Goal: Task Accomplishment & Management: Complete application form

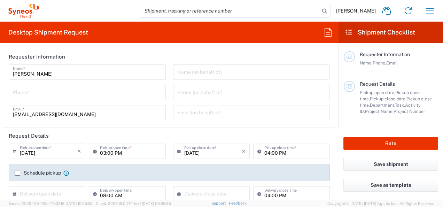
type input "8480"
type input "[GEOGRAPHIC_DATA]"
type input "Syneos Health d.o.o. [GEOGRAPHIC_DATA]-[GEOGRAPHIC_DATA]"
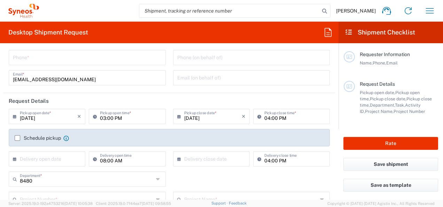
click at [143, 119] on input "03:00 PM" at bounding box center [130, 116] width 61 height 12
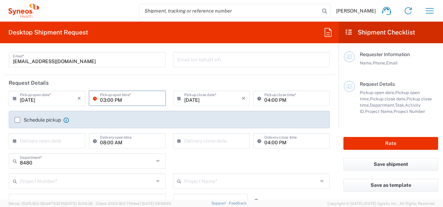
scroll to position [0, 0]
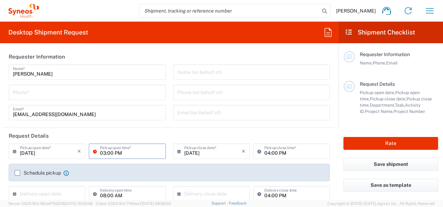
click at [48, 155] on input "[DATE]" at bounding box center [49, 151] width 58 height 12
click at [31, 150] on input "09/15/2025" at bounding box center [49, 151] width 58 height 12
type input "09/16/2025"
click at [117, 153] on input "03:00 PM" at bounding box center [130, 151] width 61 height 12
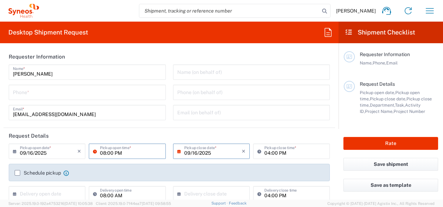
click at [132, 150] on input "08:00 PM" at bounding box center [130, 151] width 61 height 12
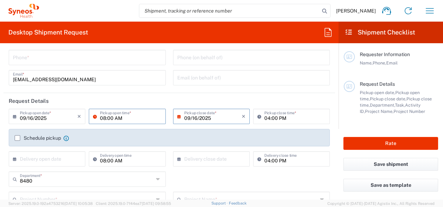
type input "08:00 AM"
click at [18, 136] on label "Schedule pickup" at bounding box center [38, 138] width 46 height 6
click at [17, 138] on input "Schedule pickup" at bounding box center [17, 138] width 0 height 0
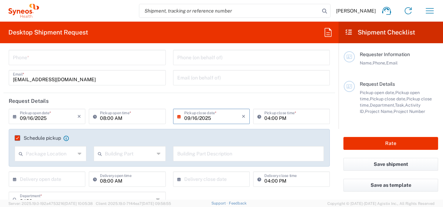
click at [53, 152] on input "text" at bounding box center [50, 153] width 49 height 12
click at [34, 167] on span "Front" at bounding box center [49, 168] width 69 height 11
type input "Front"
click at [115, 148] on input "text" at bounding box center [129, 153] width 49 height 12
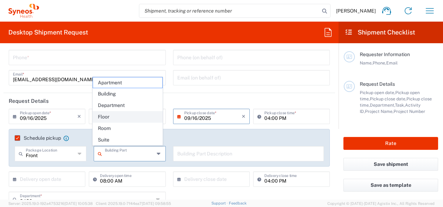
click at [111, 117] on span "Floor" at bounding box center [127, 117] width 69 height 11
type input "Floor"
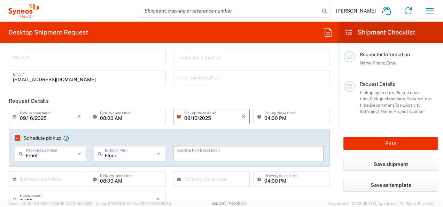
click at [182, 157] on input "text" at bounding box center [248, 153] width 143 height 12
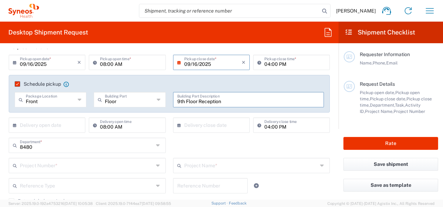
scroll to position [105, 0]
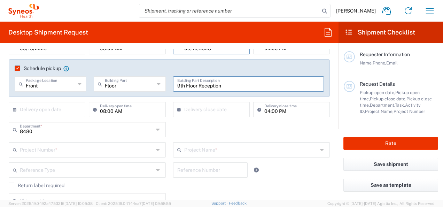
type input "9th Floor Reception"
click at [185, 107] on input "text" at bounding box center [213, 109] width 58 height 12
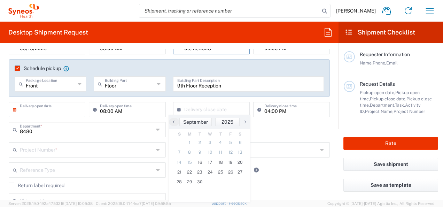
click at [50, 113] on input "text" at bounding box center [49, 109] width 58 height 12
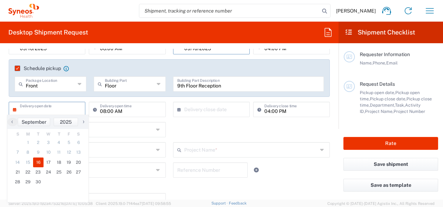
click at [38, 164] on span "16" at bounding box center [38, 163] width 10 height 10
type input "09/16/2025"
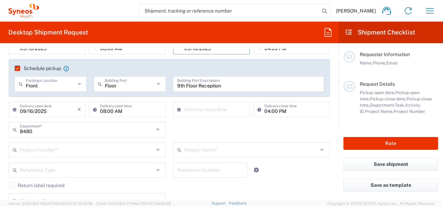
click at [193, 110] on input "text" at bounding box center [213, 109] width 58 height 12
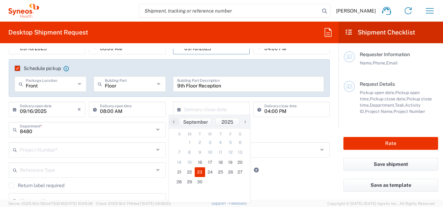
click at [199, 172] on span "23" at bounding box center [200, 172] width 10 height 10
type input "09/23/2025"
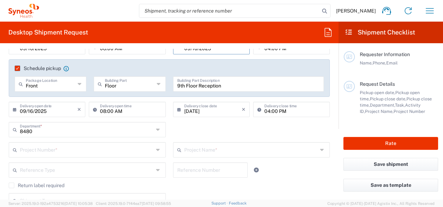
scroll to position [139, 0]
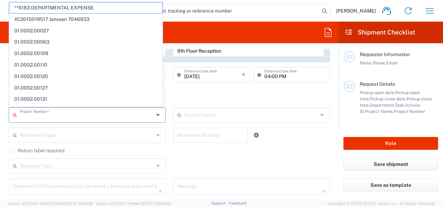
click at [66, 115] on input "text" at bounding box center [87, 114] width 134 height 12
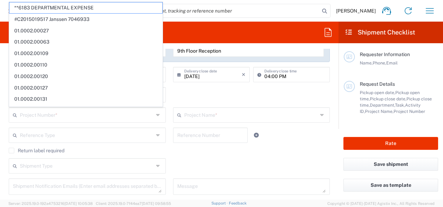
click at [4, 119] on main "09/16/2025 × Pickup open date * Cancel Apply 08:00 AM Pickup open time * 09/16/…" at bounding box center [169, 102] width 332 height 196
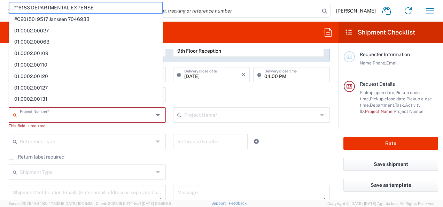
click at [40, 116] on input "text" at bounding box center [87, 114] width 134 height 12
type input "8480"
click at [219, 96] on div "8480 Department * 8480 3000 3100 3109 3110 3111 3112 3125 3130 3135 3136 3150 3…" at bounding box center [169, 97] width 329 height 20
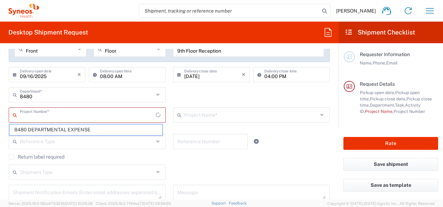
click at [60, 118] on input "text" at bounding box center [88, 114] width 136 height 12
click at [72, 126] on span "8480 DEPARTMENTAL EXPENSE" at bounding box center [85, 129] width 153 height 11
type input "8480 DEPARTMENTAL EXPENSE"
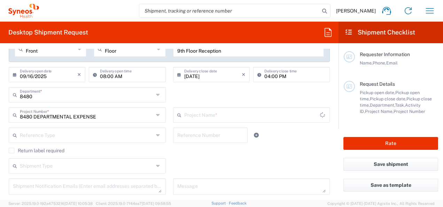
type input "8480 DEPARTMENTAL EXPENSE"
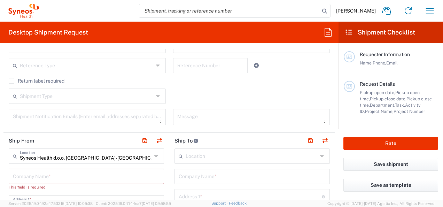
scroll to position [244, 0]
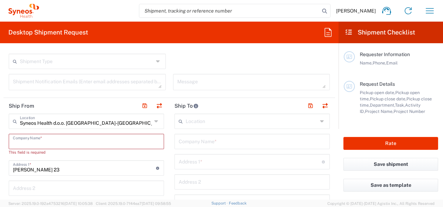
click at [109, 141] on input "text" at bounding box center [86, 141] width 147 height 12
type input "Syneos Helath"
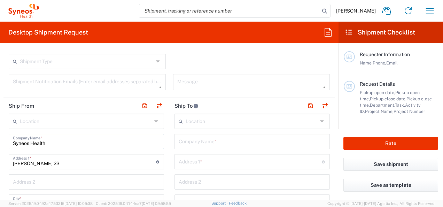
type input "Syneos Health"
click at [130, 118] on input "text" at bounding box center [86, 121] width 132 height 12
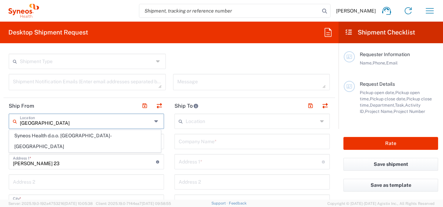
scroll to position [0, 0]
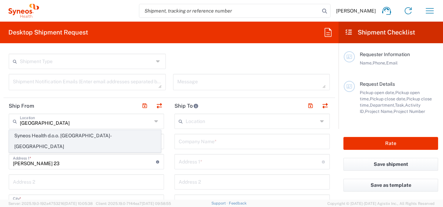
click at [56, 137] on span "Syneos Health d.o.o. Beograd-Serbia" at bounding box center [84, 141] width 151 height 22
type input "Syneos Health d.o.o. Beograd-Serbia"
type input "Syneos Health d.o.o. Beograd"
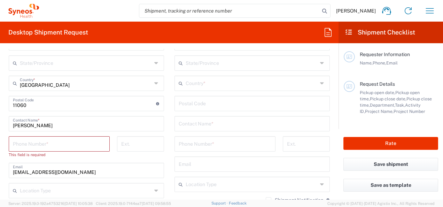
scroll to position [418, 0]
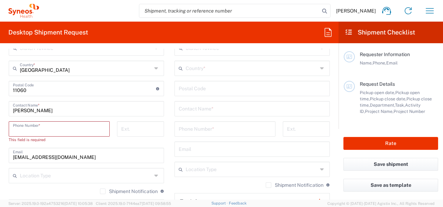
click at [66, 128] on input "tel" at bounding box center [59, 128] width 93 height 12
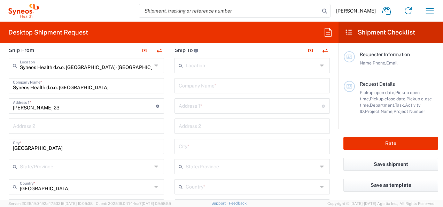
scroll to position [279, 0]
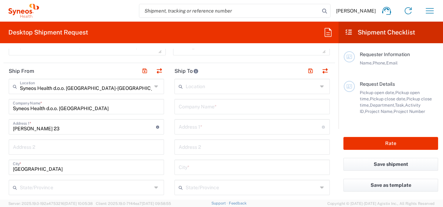
type input "+38162727678"
click at [209, 89] on input "text" at bounding box center [252, 86] width 132 height 12
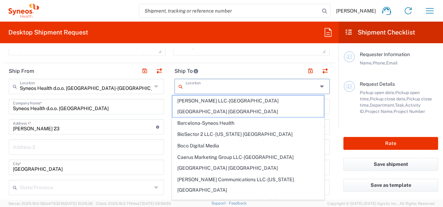
click at [219, 71] on header "Ship To" at bounding box center [252, 71] width 166 height 16
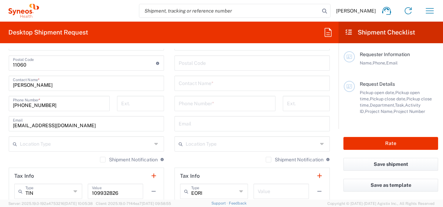
scroll to position [453, 0]
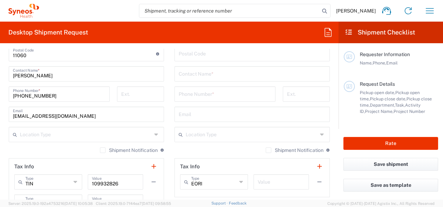
click at [143, 131] on input "text" at bounding box center [86, 134] width 132 height 12
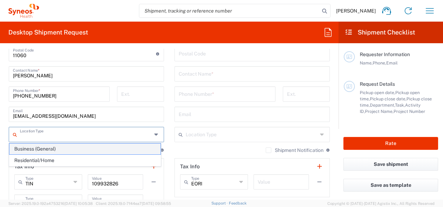
click at [16, 153] on span "Business (General)" at bounding box center [84, 149] width 151 height 11
type input "Business (General)"
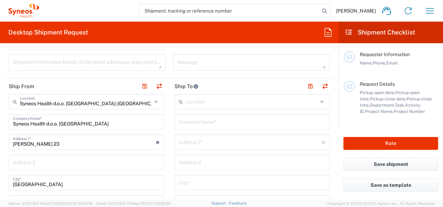
scroll to position [279, 0]
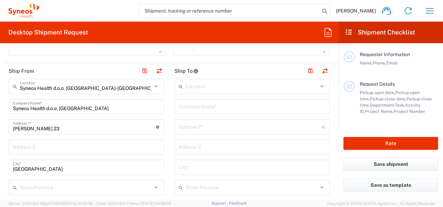
click at [207, 89] on input "text" at bounding box center [252, 86] width 132 height 12
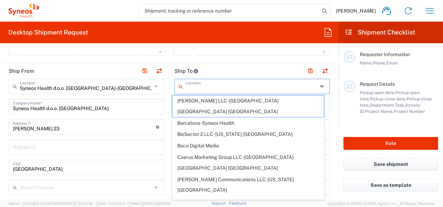
click at [204, 67] on header "Ship To" at bounding box center [252, 71] width 166 height 16
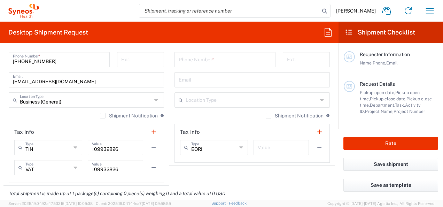
scroll to position [488, 0]
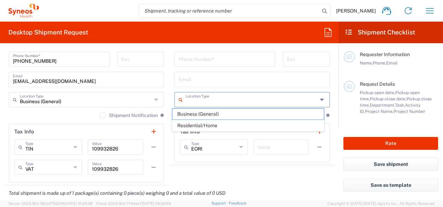
click at [225, 100] on input "text" at bounding box center [252, 99] width 132 height 12
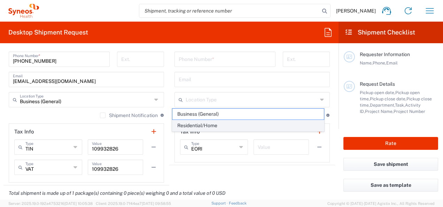
click at [214, 123] on span "Residential/Home" at bounding box center [248, 125] width 151 height 11
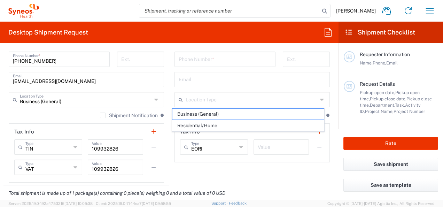
type input "Residential/Home"
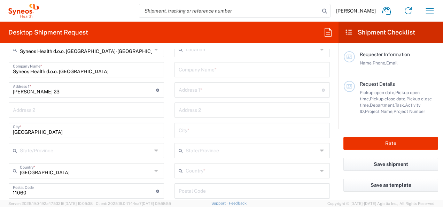
scroll to position [279, 0]
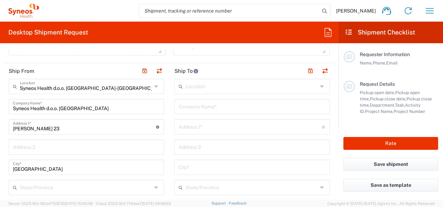
click at [201, 109] on input "text" at bounding box center [252, 106] width 147 height 12
type input "M"
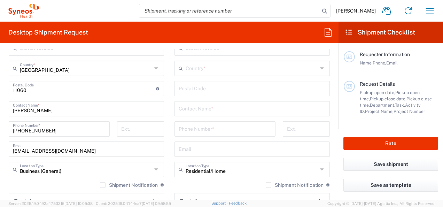
scroll to position [453, 0]
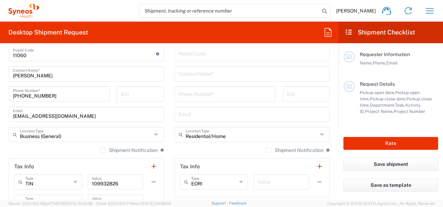
click at [208, 78] on input "text" at bounding box center [252, 73] width 147 height 12
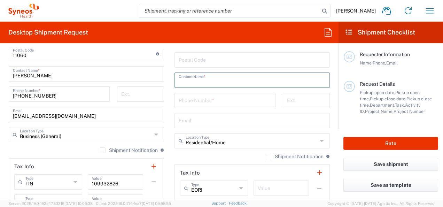
scroll to position [279, 0]
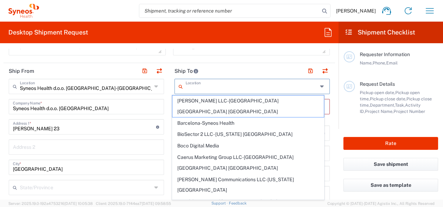
click at [201, 84] on input "text" at bounding box center [252, 86] width 132 height 12
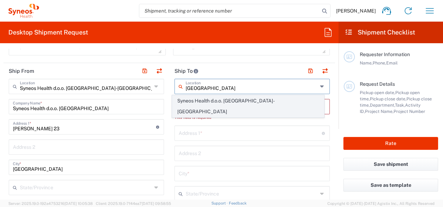
click at [261, 99] on span "Syneos Health d.o.o. Beograd-Serbia" at bounding box center [248, 107] width 151 height 22
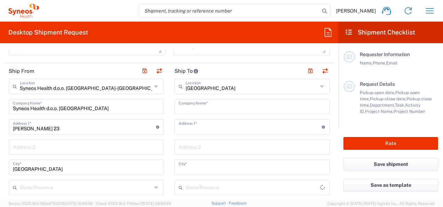
type input "Syneos Health d.o.o. Beograd-Serbia"
type input "Syneos Health d.o.o. Beograd"
type input "Starine Novaka 23"
type input "Belgrade"
type input "Serbia"
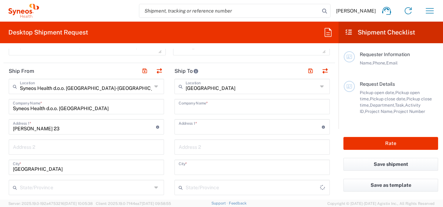
type input "11060"
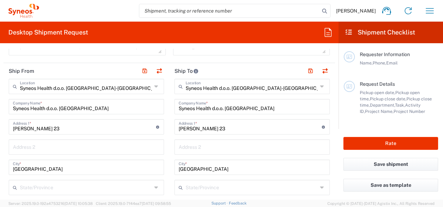
click at [213, 108] on input "Syneos Health d.o.o. Beograd" at bounding box center [252, 106] width 147 height 12
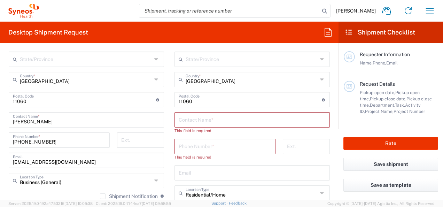
scroll to position [418, 0]
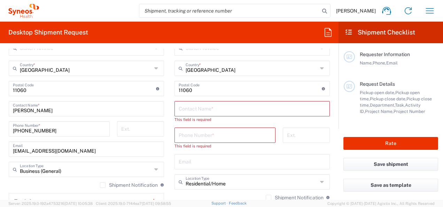
click at [206, 111] on input "text" at bounding box center [252, 108] width 147 height 12
type input "m"
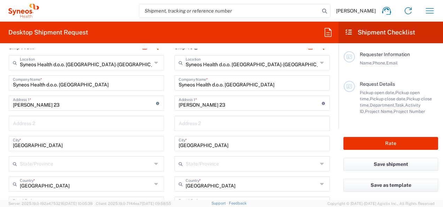
scroll to position [314, 0]
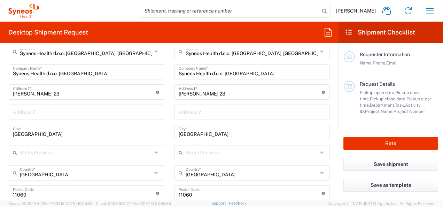
type input "Maja Pavlovic"
drag, startPoint x: 227, startPoint y: 92, endPoint x: 171, endPoint y: 89, distance: 56.2
click at [171, 89] on main "Syneos Health d.o.o. Beograd-Serbia Location Syneos Health d.o.o. Beograd-Serbi…" at bounding box center [252, 203] width 166 height 319
type input "I"
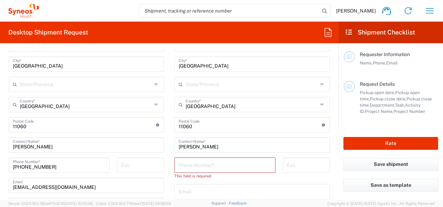
scroll to position [383, 0]
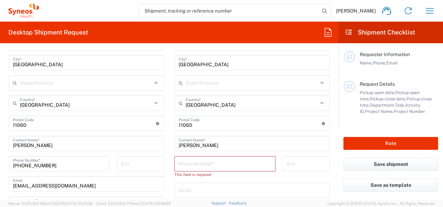
type input "Dr Ivana Ribara 152/6"
click at [194, 124] on input "undefined" at bounding box center [250, 123] width 143 height 12
type input "11000"
drag, startPoint x: 209, startPoint y: 166, endPoint x: 203, endPoint y: 160, distance: 8.4
click at [209, 166] on input "tel" at bounding box center [225, 163] width 93 height 12
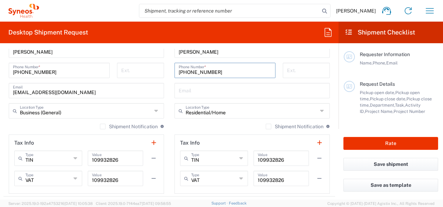
scroll to position [488, 0]
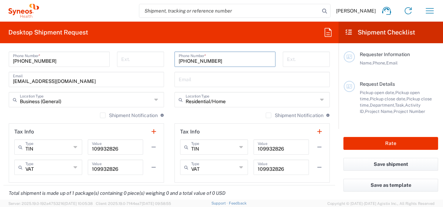
type input "+381652068505"
click at [197, 79] on input "text" at bounding box center [252, 79] width 147 height 12
drag, startPoint x: 194, startPoint y: 60, endPoint x: 215, endPoint y: 61, distance: 21.7
click at [215, 61] on input "+381652068505" at bounding box center [225, 59] width 93 height 12
click at [199, 74] on input "text" at bounding box center [252, 79] width 147 height 12
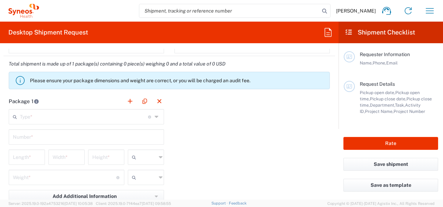
scroll to position [627, 0]
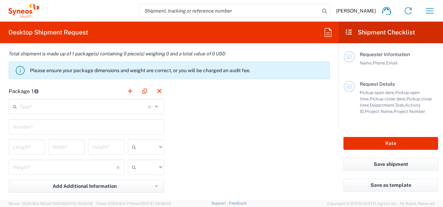
type input "maja.pavlovic@syneoshealth.com"
click at [76, 108] on input "text" at bounding box center [84, 106] width 128 height 12
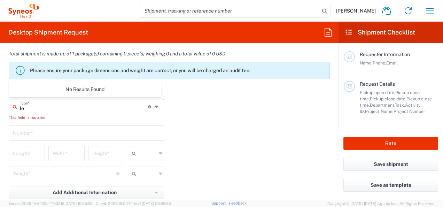
type input "l"
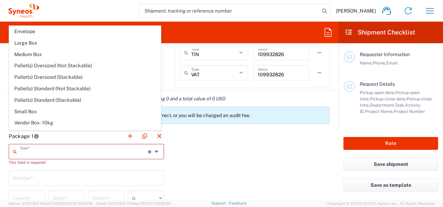
scroll to position [558, 0]
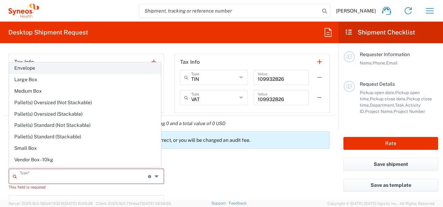
click at [26, 69] on span "Envelope" at bounding box center [84, 68] width 151 height 11
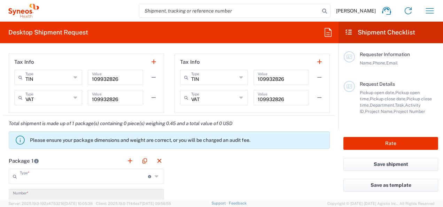
type input "Envelope"
type input "1"
type input "9.5"
type input "12.5"
type input "0.25"
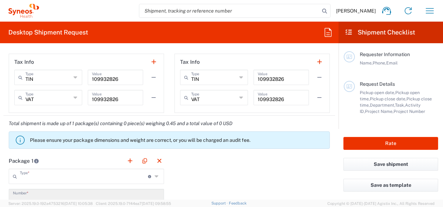
type input "in"
type input "0.45"
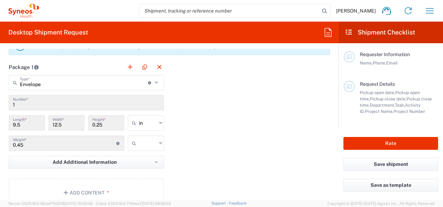
scroll to position [662, 0]
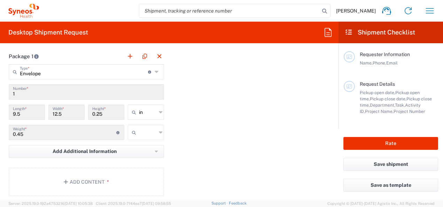
click at [156, 113] on div "in" at bounding box center [146, 112] width 36 height 15
click at [144, 139] on span "cm" at bounding box center [144, 137] width 34 height 11
type input "24.13"
type input "31.75"
type input "0.64"
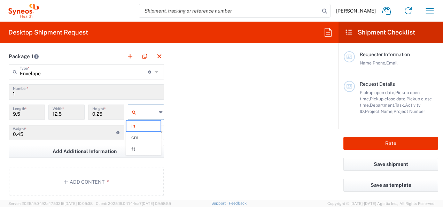
type input "cm"
click at [156, 133] on div at bounding box center [146, 132] width 36 height 15
click at [135, 133] on icon at bounding box center [135, 132] width 7 height 11
click at [138, 147] on span "kgs" at bounding box center [144, 146] width 34 height 11
type input "kgs"
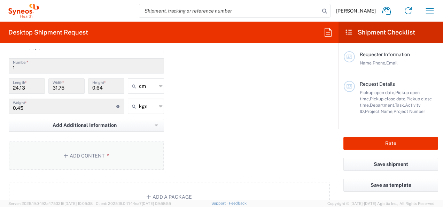
scroll to position [697, 0]
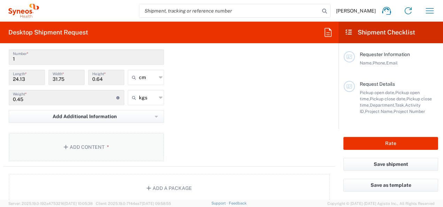
click at [86, 140] on button "Add Content *" at bounding box center [86, 147] width 155 height 29
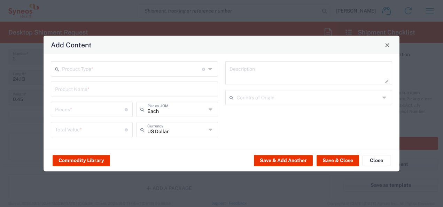
click at [112, 61] on div "Product Type * Document: Paper document generated internally by Syneos, a clien…" at bounding box center [134, 68] width 167 height 15
click at [105, 66] on input "text" at bounding box center [132, 68] width 140 height 12
click at [98, 70] on input "text" at bounding box center [132, 68] width 140 height 12
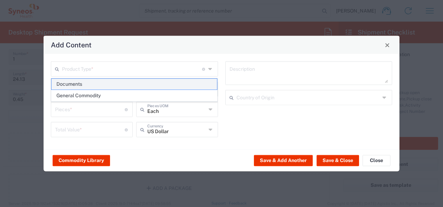
click at [74, 86] on span "Documents" at bounding box center [135, 84] width 166 height 11
type input "Documents"
type input "1"
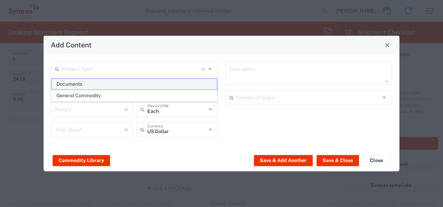
type textarea "Documents"
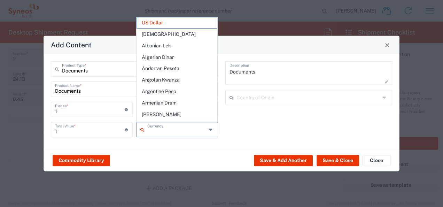
click at [173, 130] on input "text" at bounding box center [176, 129] width 59 height 12
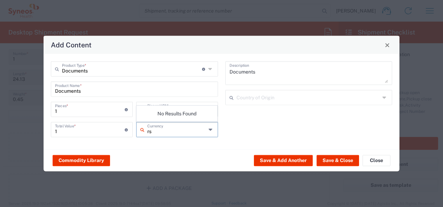
type input "r"
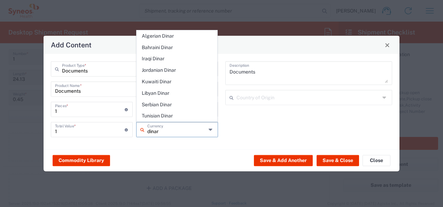
drag, startPoint x: 161, startPoint y: 109, endPoint x: 153, endPoint y: 122, distance: 15.3
click at [160, 109] on span "Serbian Dinar" at bounding box center [177, 104] width 81 height 11
type input "Serbian Dinar"
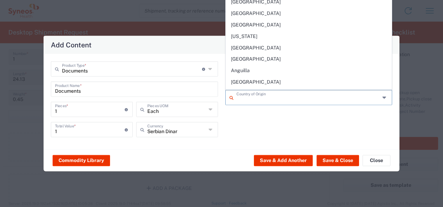
click at [260, 96] on input "text" at bounding box center [309, 97] width 144 height 12
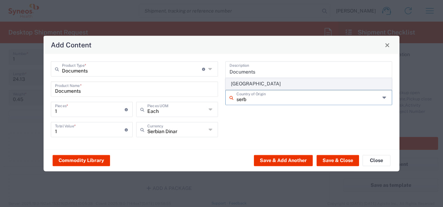
click at [259, 84] on span "Serbia" at bounding box center [309, 83] width 166 height 11
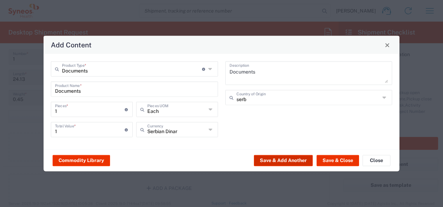
type input "Serbia"
click at [338, 161] on button "Save & Close" at bounding box center [338, 160] width 43 height 11
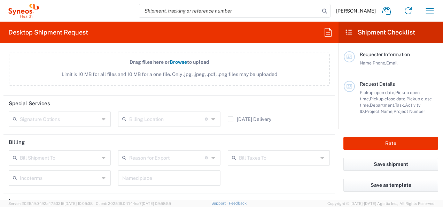
scroll to position [941, 0]
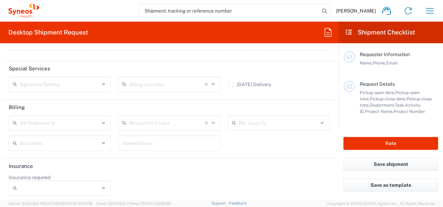
click at [64, 125] on input "text" at bounding box center [59, 122] width 79 height 12
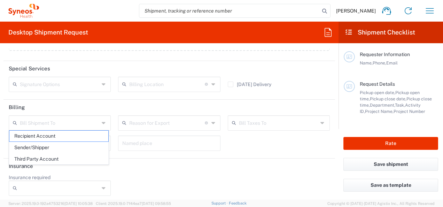
click at [166, 162] on header "Insurance" at bounding box center [169, 167] width 332 height 16
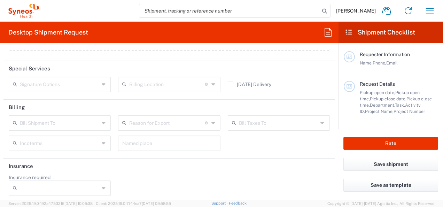
drag, startPoint x: 132, startPoint y: 85, endPoint x: 81, endPoint y: 132, distance: 69.6
click at [132, 86] on input "text" at bounding box center [167, 84] width 76 height 12
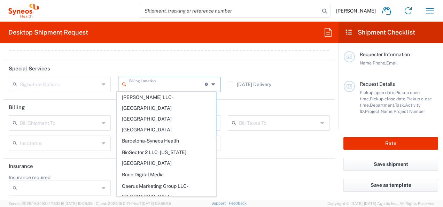
click at [81, 132] on div "Bill Shipment To Recipient Account Sender/Shipper Third Party Account" at bounding box center [59, 125] width 109 height 20
click at [77, 137] on input "text" at bounding box center [59, 143] width 79 height 12
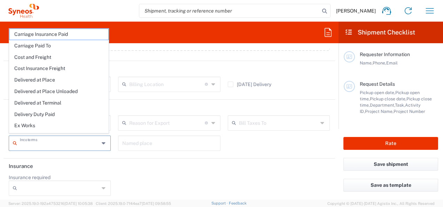
click at [87, 141] on input "text" at bounding box center [59, 143] width 79 height 12
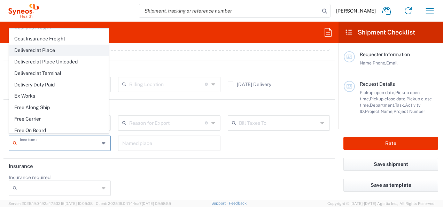
scroll to position [0, 0]
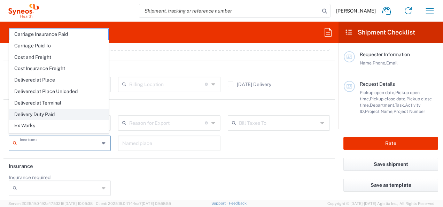
click at [30, 112] on span "Delivery Duty Paid" at bounding box center [58, 114] width 99 height 11
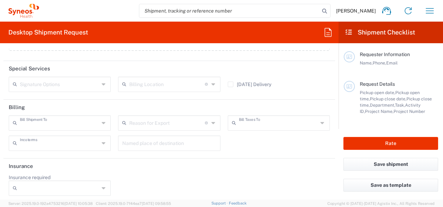
type input "Sender/Shipper"
type input "Delivery Duty Paid"
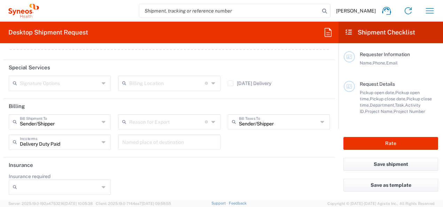
scroll to position [943, 0]
click at [176, 123] on input "text" at bounding box center [167, 121] width 76 height 12
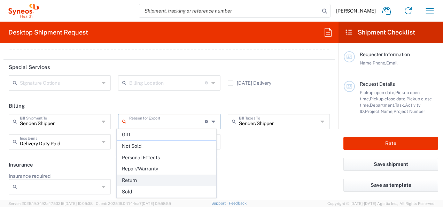
click at [153, 176] on span "Return" at bounding box center [166, 180] width 99 height 11
type input "Return"
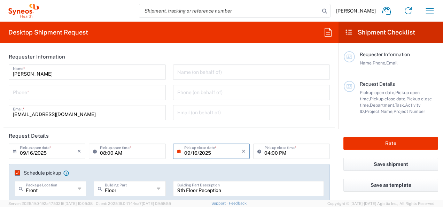
scroll to position [0, 0]
click at [117, 105] on div "Mladen Dimitrijevic Name * Phone * mladen.dimitrijevic@syneoshealth.com Email *" at bounding box center [87, 94] width 165 height 61
click at [111, 97] on input "tel" at bounding box center [87, 92] width 149 height 12
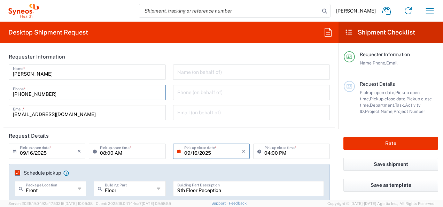
type input "+38162727678"
click at [193, 56] on header "Requester Information" at bounding box center [169, 57] width 332 height 16
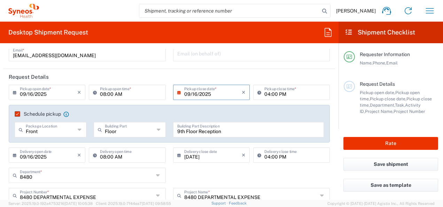
scroll to position [70, 0]
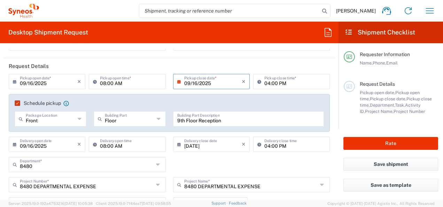
drag, startPoint x: 25, startPoint y: 82, endPoint x: 70, endPoint y: 74, distance: 45.3
click at [25, 83] on input "09/16/2025" at bounding box center [49, 81] width 58 height 12
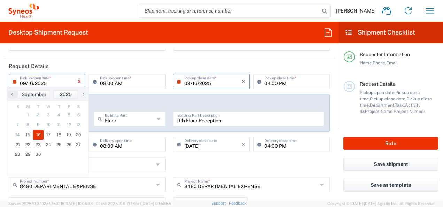
click at [77, 82] on icon "×" at bounding box center [79, 81] width 4 height 11
type input "09/16/2025"
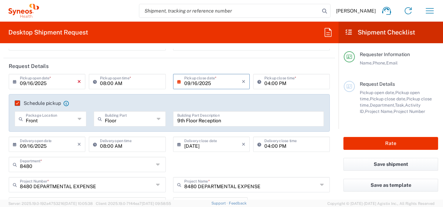
click at [77, 82] on icon "×" at bounding box center [79, 81] width 4 height 11
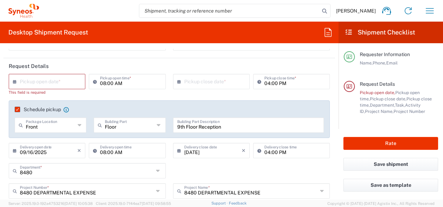
drag, startPoint x: 43, startPoint y: 88, endPoint x: 39, endPoint y: 84, distance: 5.7
click at [41, 86] on div "× Pickup open date *" at bounding box center [47, 81] width 77 height 15
click at [39, 83] on input "text" at bounding box center [49, 81] width 58 height 12
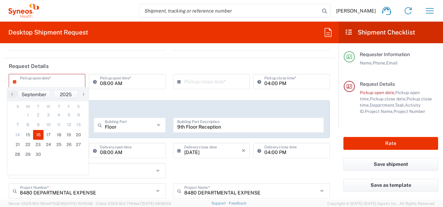
click at [38, 135] on span "16" at bounding box center [38, 135] width 10 height 10
type input "09/16/2025"
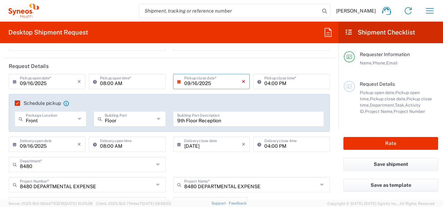
click at [242, 82] on icon "×" at bounding box center [244, 81] width 4 height 11
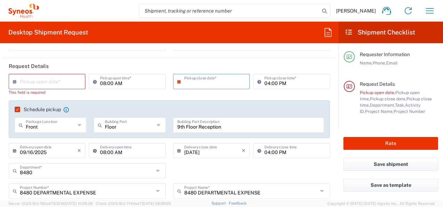
click at [197, 83] on input "text" at bounding box center [213, 81] width 58 height 12
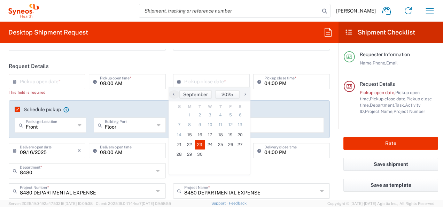
click at [203, 143] on span "23" at bounding box center [200, 145] width 10 height 10
type input "09/23/2025"
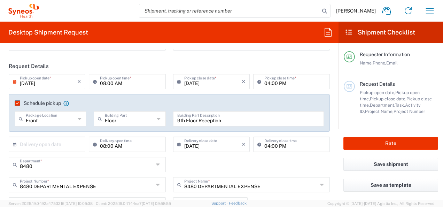
click at [75, 83] on input "09/23/2025" at bounding box center [49, 81] width 58 height 12
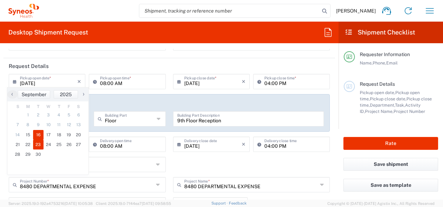
click at [34, 136] on span "16" at bounding box center [38, 135] width 10 height 10
type input "09/16/2025"
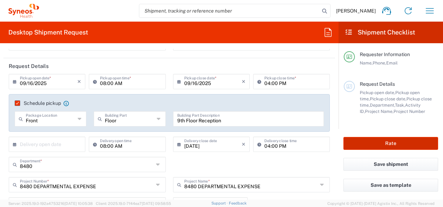
click at [378, 142] on button "Rate" at bounding box center [391, 143] width 95 height 13
type input "8480 DEPARTMENTAL EXPENSE"
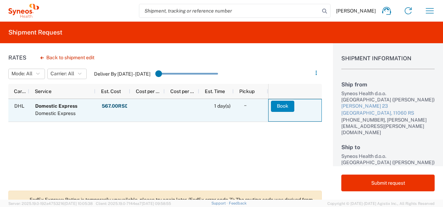
click at [284, 107] on button "Book" at bounding box center [282, 106] width 23 height 11
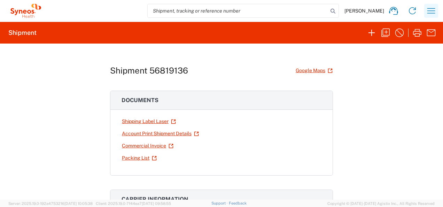
click at [432, 12] on icon "button" at bounding box center [431, 10] width 11 height 11
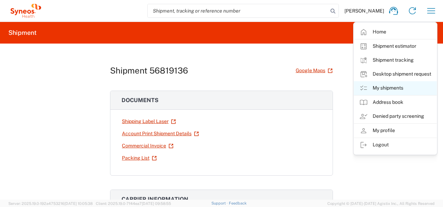
click at [391, 88] on link "My shipments" at bounding box center [395, 88] width 83 height 14
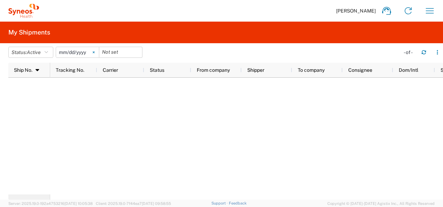
click at [95, 51] on icon at bounding box center [94, 52] width 2 height 2
click at [433, 12] on icon "button" at bounding box center [430, 10] width 11 height 11
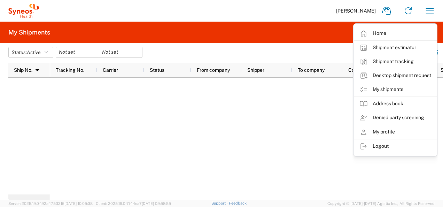
click at [306, 120] on div at bounding box center [246, 136] width 393 height 117
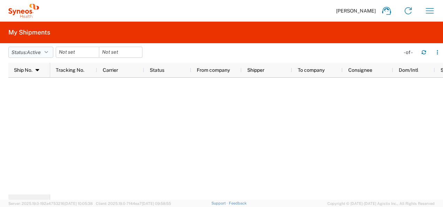
click at [40, 55] on span "Active" at bounding box center [34, 52] width 14 height 7
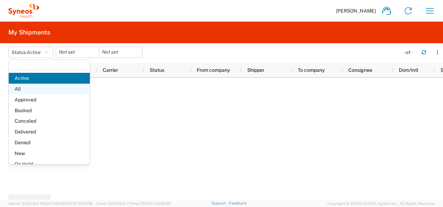
click at [40, 87] on span "All" at bounding box center [49, 89] width 81 height 11
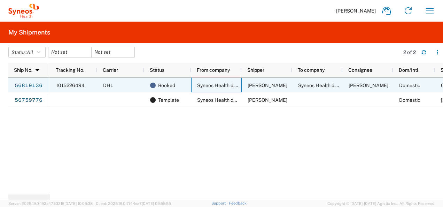
click at [238, 87] on span "Syneos Health d.o.o. Beograd" at bounding box center [245, 86] width 96 height 6
click at [74, 85] on span "1015226494" at bounding box center [70, 86] width 29 height 6
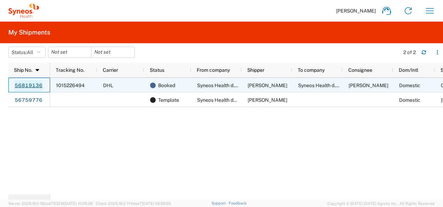
click at [36, 85] on link "56819136" at bounding box center [28, 85] width 29 height 11
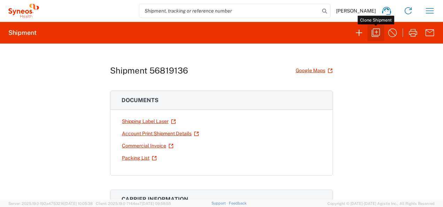
click at [373, 31] on icon "button" at bounding box center [376, 32] width 11 height 11
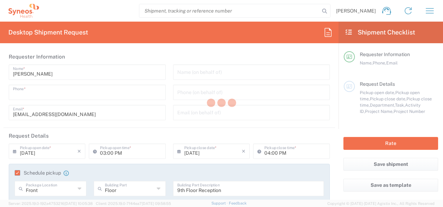
type input "+38162727678"
type input "09/16/2025"
type input "08:00 AM"
type input "09/16/2025"
type input "09/23/2025"
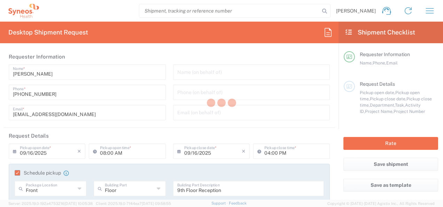
type input "09/23/2025"
type input "Project"
type input "8480 DEPARTMENTAL EXPENSE"
type textarea "mladen.dimitrijevic@syneoshealth.com"
type input "Syneos Health d.o.o. Beograd-Serbia"
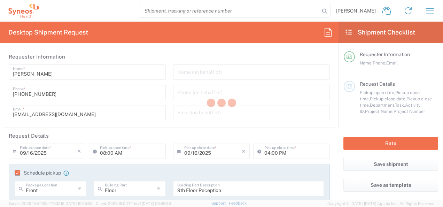
type input "Syneos Health d.o.o. Beograd"
type input "Starine Novaka 23"
type input "Belgrade"
type input "Serbia"
type input "11060"
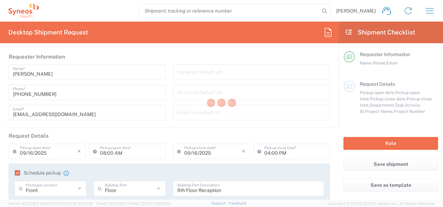
type input "Mladen Dimitrijevic"
type input "+38162727678"
type input "mladen.dimitrijevic@syneoshealth.com"
type input "Business (General)"
type input "Syneos Health d.o.o. Beograd"
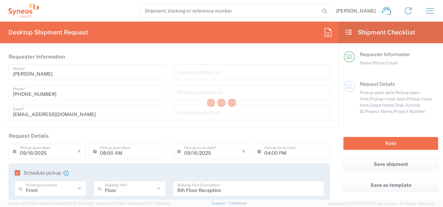
type input "Dr Ivana Ribara 152/6"
type input "Belgrade"
type input "Serbia"
type input "11000"
type input "Maja Pavlovic"
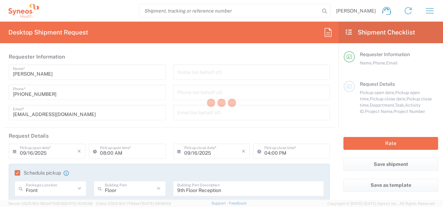
type input "+381652068505"
type input "maja.pavlovic@syneoshealth.com"
type input "Residential/Home"
type input "Sender/Shipper"
type input "Return"
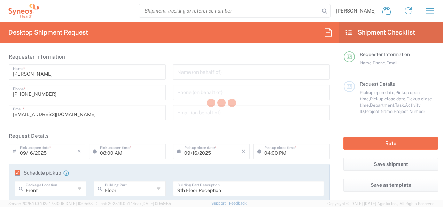
type input "Sender/Shipper"
type input "Delivery Duty Paid"
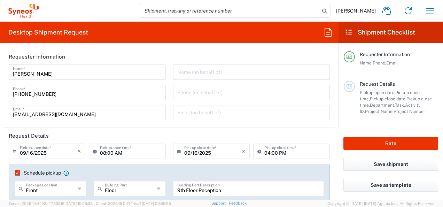
type input "Envelope"
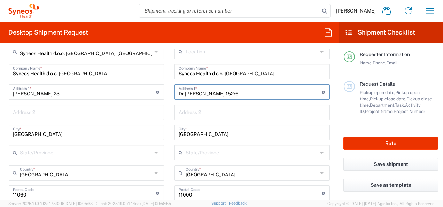
drag, startPoint x: 229, startPoint y: 91, endPoint x: 147, endPoint y: 88, distance: 81.6
click at [147, 88] on div "Ship From Syneos Health d.o.o. Beograd-Serbia Location Syneos Health d.o.o. Beo…" at bounding box center [169, 193] width 332 height 331
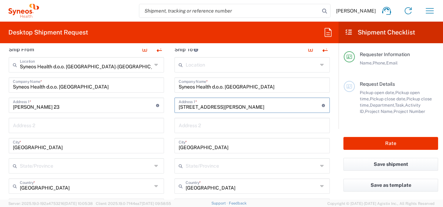
scroll to position [349, 0]
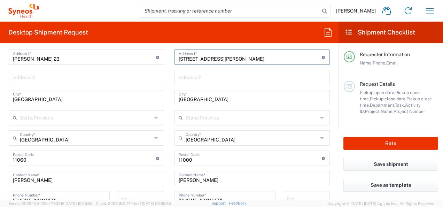
type input "Bulevar Mihajla Pupina 143/96"
drag, startPoint x: 206, startPoint y: 161, endPoint x: 200, endPoint y: 163, distance: 5.8
click at [205, 162] on input "undefined" at bounding box center [250, 158] width 143 height 12
type input "11070"
drag, startPoint x: 222, startPoint y: 179, endPoint x: 163, endPoint y: 174, distance: 58.8
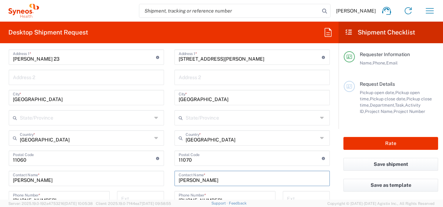
click at [163, 174] on div "Ship From Syneos Health d.o.o. Beograd-Serbia Location Syneos Health d.o.o. Beo…" at bounding box center [169, 158] width 332 height 331
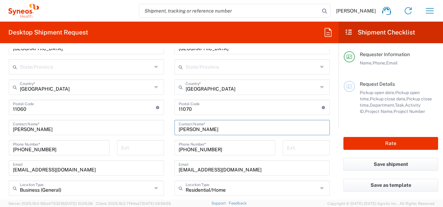
scroll to position [418, 0]
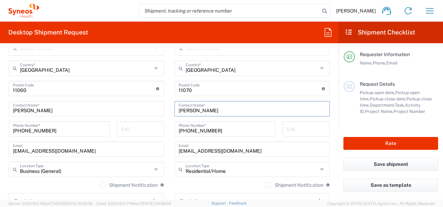
type input "Jasna Ristic"
drag, startPoint x: 243, startPoint y: 132, endPoint x: 189, endPoint y: 140, distance: 54.0
click at [189, 140] on div "+381652068505 Phone Number *" at bounding box center [225, 131] width 108 height 20
type input "+381600662660"
drag, startPoint x: 206, startPoint y: 151, endPoint x: 177, endPoint y: 153, distance: 28.3
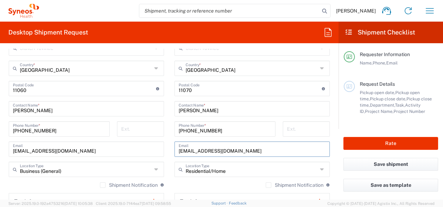
click at [179, 153] on input "maja.pavlovic@syneoshealth.com" at bounding box center [252, 149] width 147 height 12
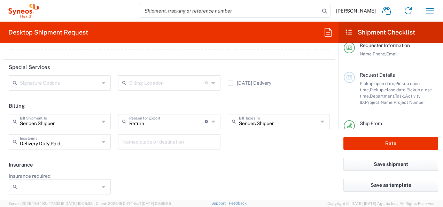
scroll to position [0, 0]
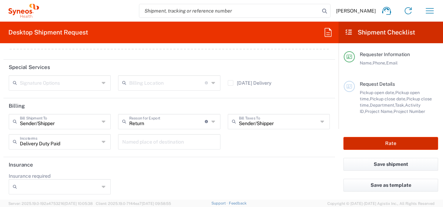
type input "jasna.ristic@syneoshealth.com"
click at [392, 142] on button "Rate" at bounding box center [391, 143] width 95 height 13
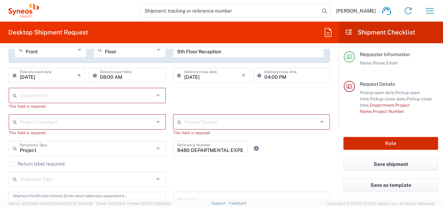
scroll to position [119, 0]
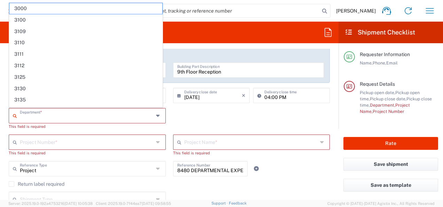
click at [60, 112] on input "text" at bounding box center [87, 115] width 134 height 12
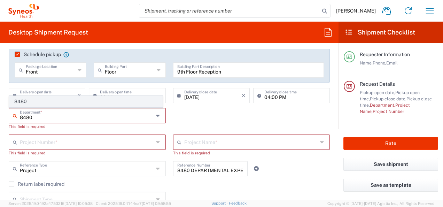
type input "8480"
click at [46, 103] on span "8480" at bounding box center [85, 101] width 153 height 11
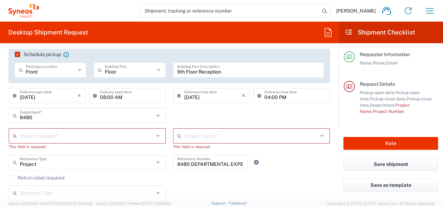
click at [57, 140] on input "text" at bounding box center [87, 135] width 134 height 12
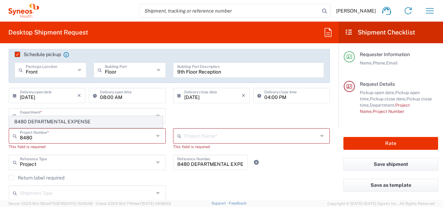
click at [83, 120] on span "8480 DEPARTMENTAL EXPENSE" at bounding box center [85, 121] width 153 height 11
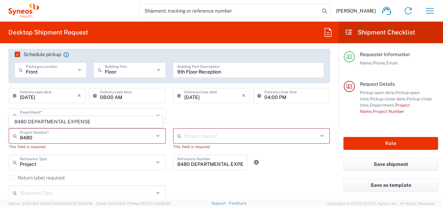
type input "8480 DEPARTMENTAL EXPENSE"
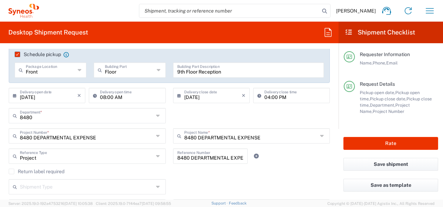
click at [272, 134] on input "8480 DEPARTMENTAL EXPENSE" at bounding box center [251, 135] width 134 height 12
click at [312, 172] on agx-checkbox-control "Return label required" at bounding box center [169, 172] width 321 height 6
type input "8480 DEPARTMENTAL EXPENSE"
click at [395, 146] on button "Rate" at bounding box center [391, 143] width 95 height 13
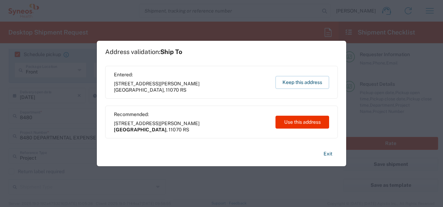
type input "8480 DEPARTMENTAL EXPENSE"
click at [301, 83] on button "Keep this address" at bounding box center [303, 82] width 54 height 13
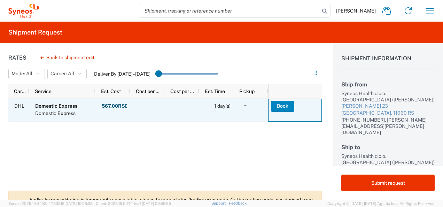
click at [288, 106] on button "Book" at bounding box center [282, 106] width 23 height 11
